Goal: Transaction & Acquisition: Subscribe to service/newsletter

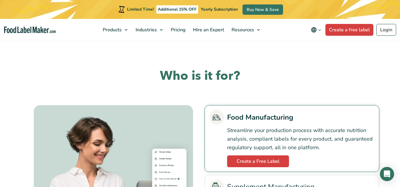
scroll to position [1124, 0]
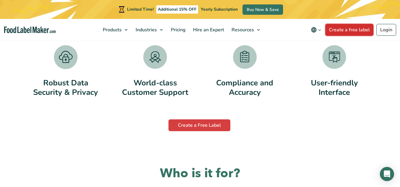
click at [344, 30] on link "Create a free label" at bounding box center [349, 30] width 48 height 12
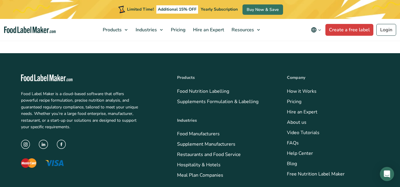
scroll to position [2335, 0]
